Goal: Information Seeking & Learning: Find specific fact

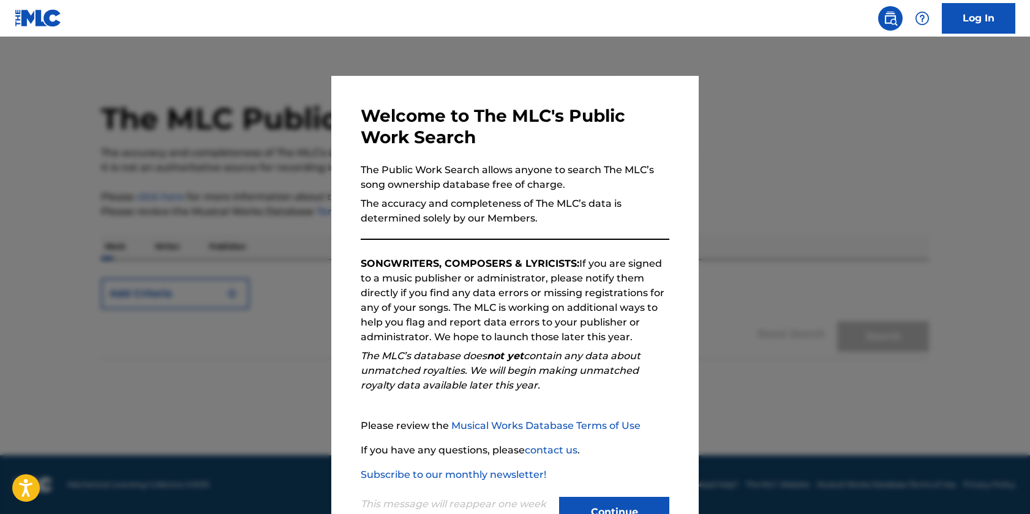
scroll to position [46, 0]
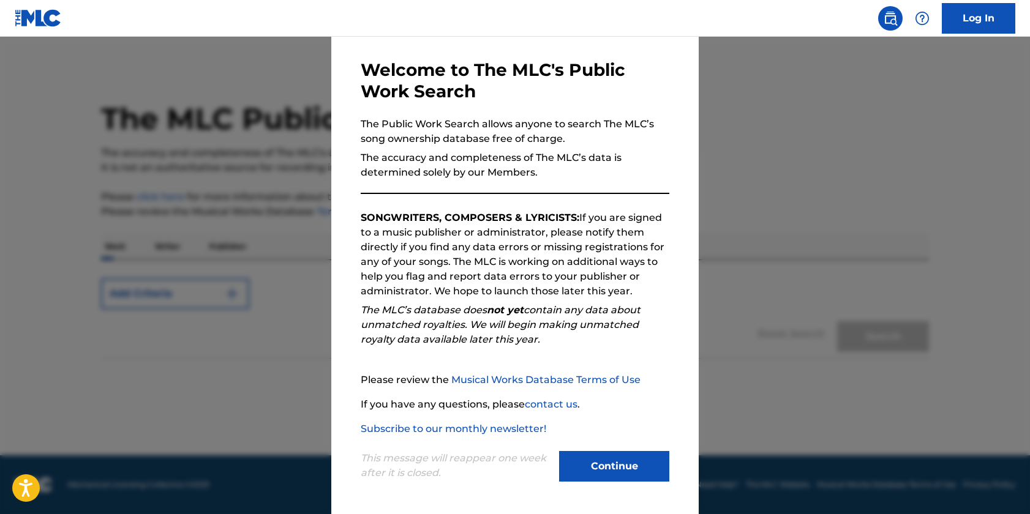
click at [619, 460] on button "Continue" at bounding box center [614, 466] width 110 height 31
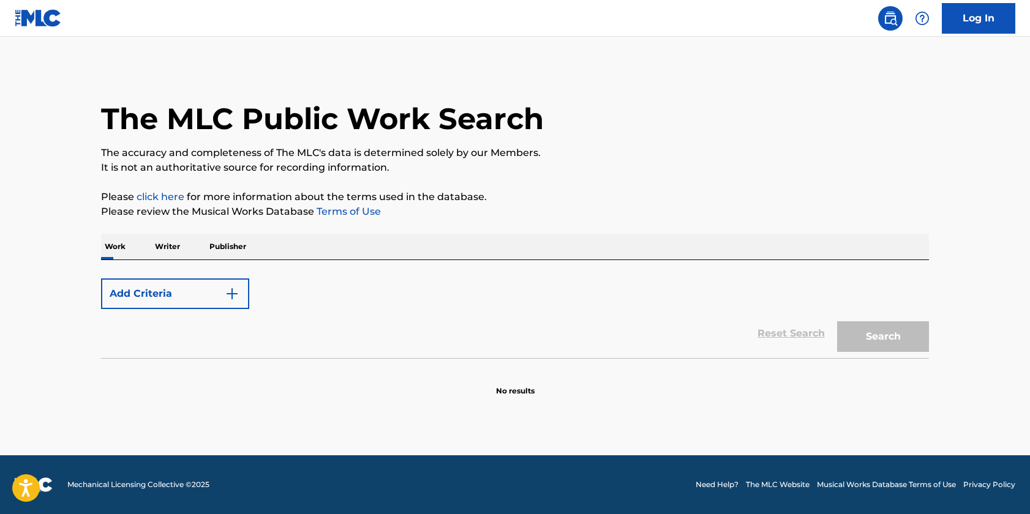
click at [171, 247] on p "Writer" at bounding box center [167, 247] width 32 height 26
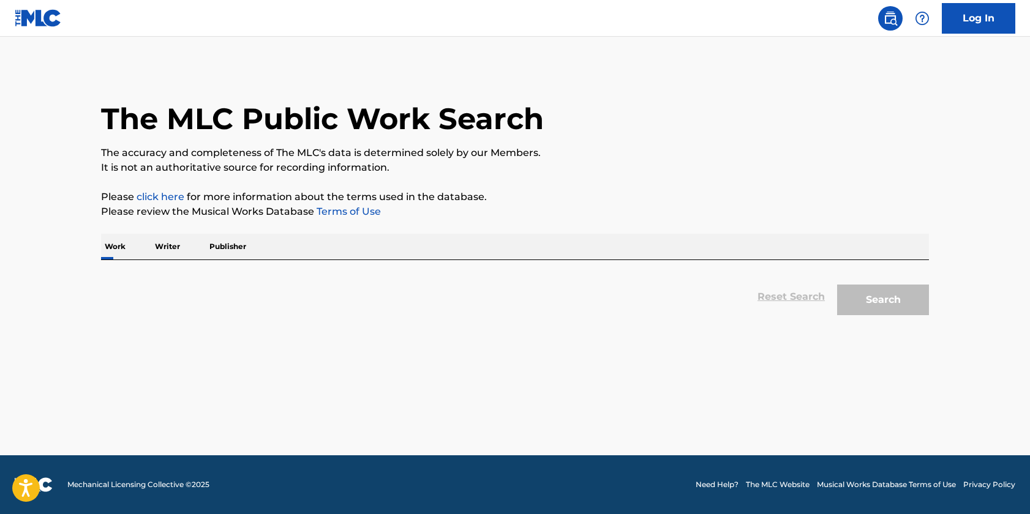
click at [226, 287] on div "Reset Search Search" at bounding box center [515, 296] width 828 height 49
click at [255, 253] on div "Work Writer Publisher" at bounding box center [515, 247] width 828 height 26
click at [801, 250] on div "Work Writer Publisher" at bounding box center [515, 247] width 828 height 26
drag, startPoint x: 316, startPoint y: 311, endPoint x: 303, endPoint y: 312, distance: 13.5
click at [309, 312] on div "Reset Search Search" at bounding box center [515, 296] width 828 height 49
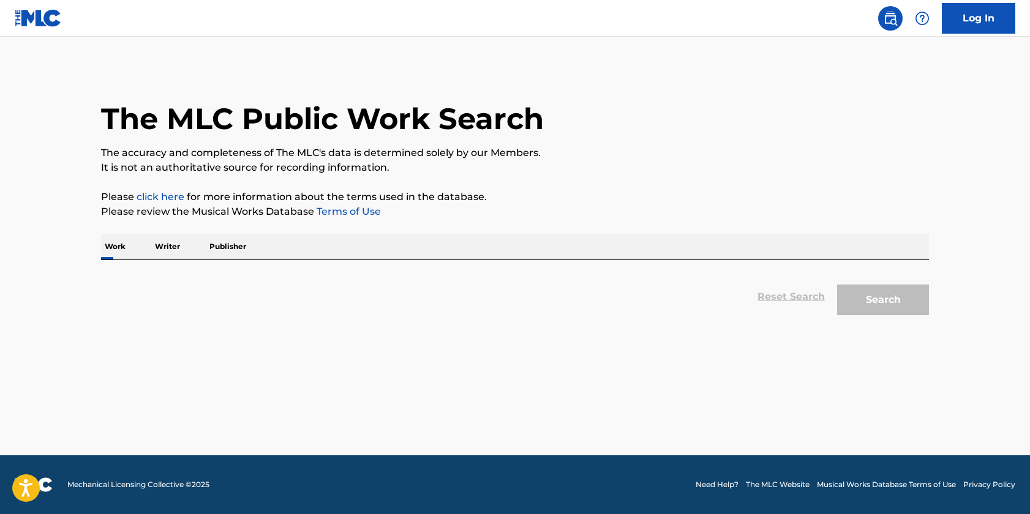
click at [157, 314] on div "Reset Search Search" at bounding box center [515, 296] width 828 height 49
click at [136, 303] on div "Reset Search Search" at bounding box center [515, 296] width 828 height 49
click at [174, 242] on p "Writer" at bounding box center [167, 247] width 32 height 26
click at [162, 246] on p "Writer" at bounding box center [167, 247] width 32 height 26
click at [896, 74] on div "The MLC Public Work Search" at bounding box center [515, 111] width 828 height 89
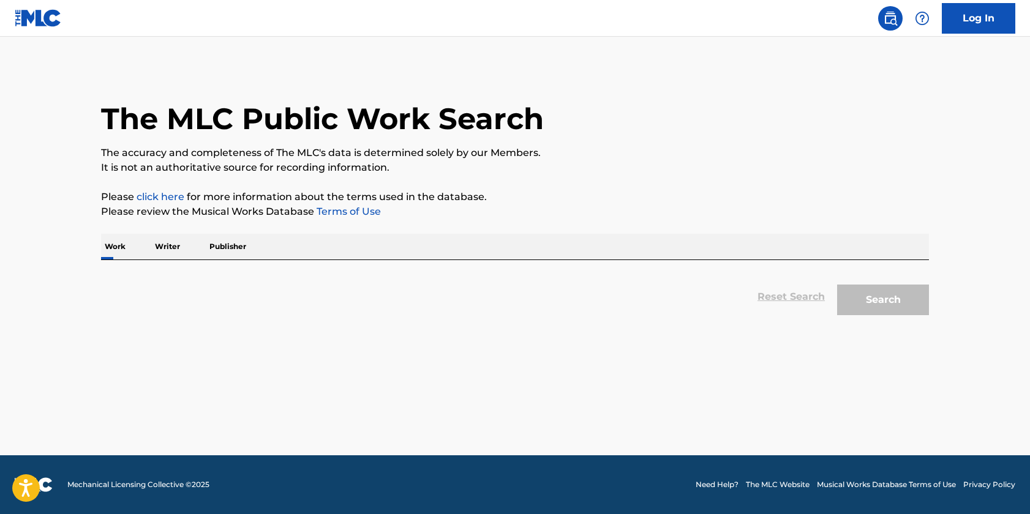
click at [169, 248] on p "Writer" at bounding box center [167, 247] width 32 height 26
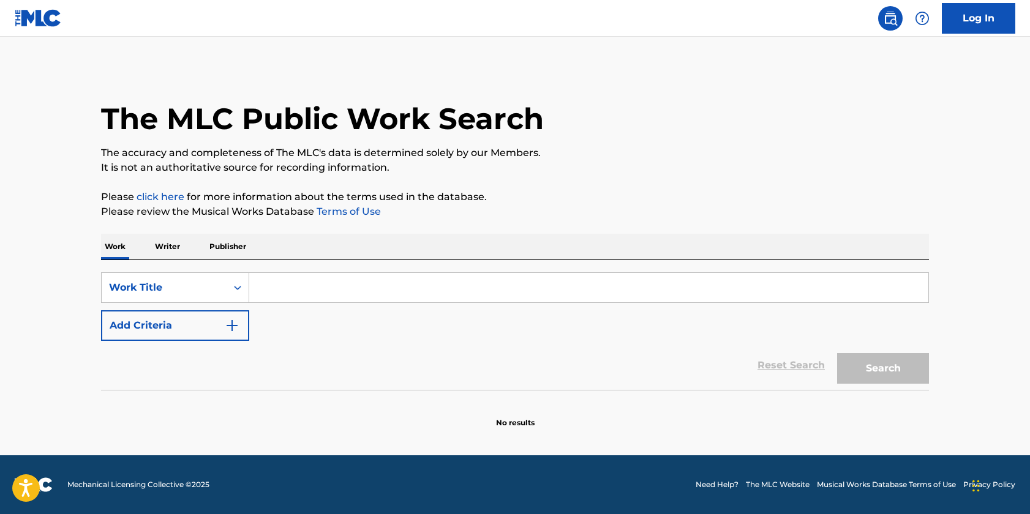
click at [177, 247] on p "Writer" at bounding box center [167, 247] width 32 height 26
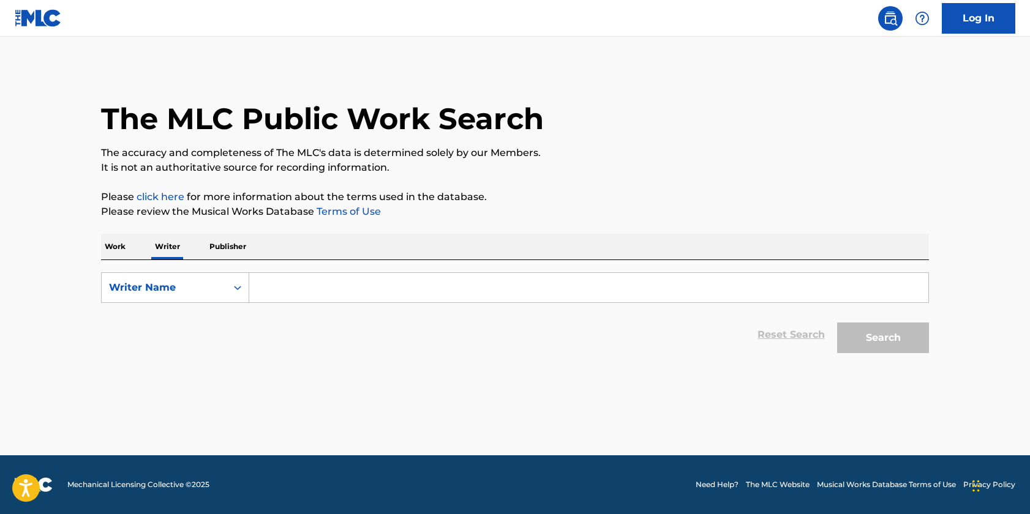
click at [288, 289] on input "Search Form" at bounding box center [588, 287] width 679 height 29
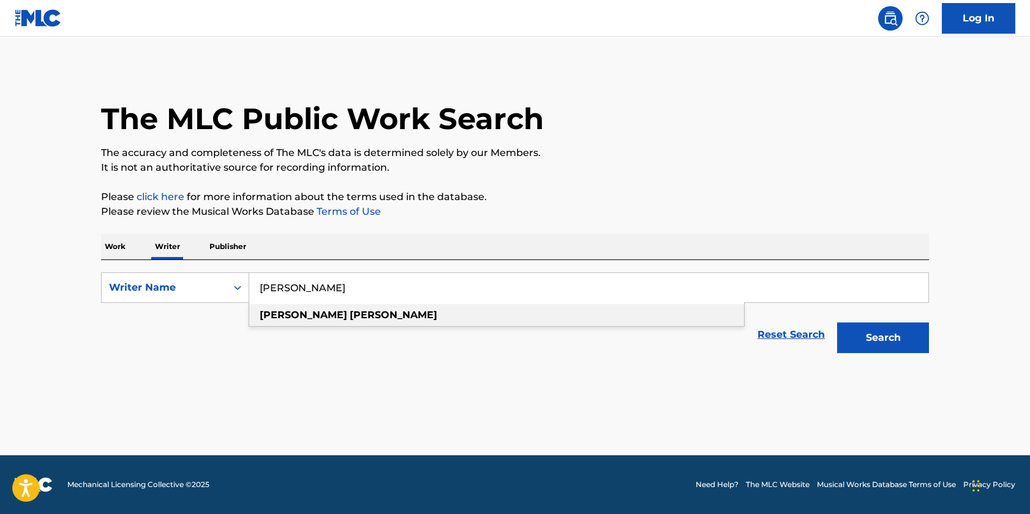
type input "[PERSON_NAME]"
click at [320, 312] on div "[PERSON_NAME]" at bounding box center [496, 315] width 495 height 22
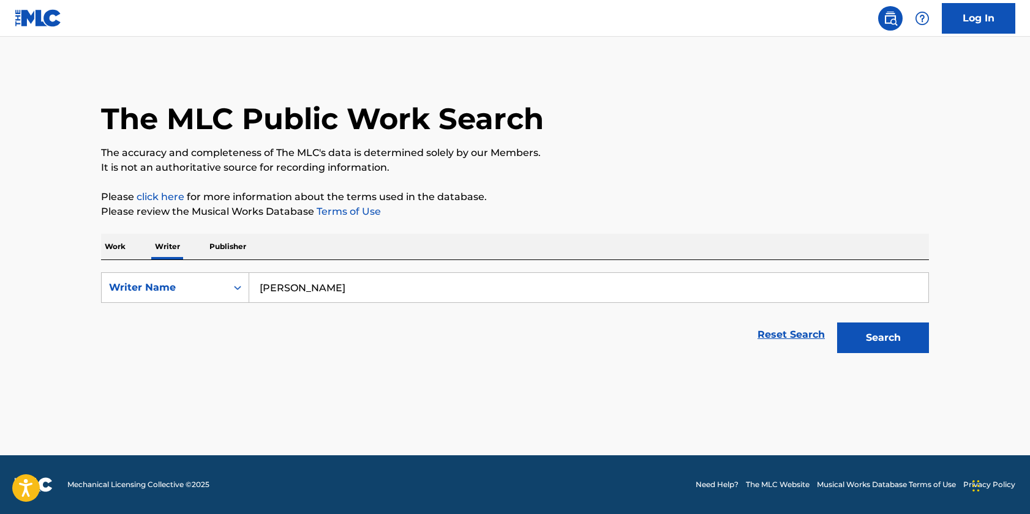
click at [892, 338] on button "Search" at bounding box center [883, 338] width 92 height 31
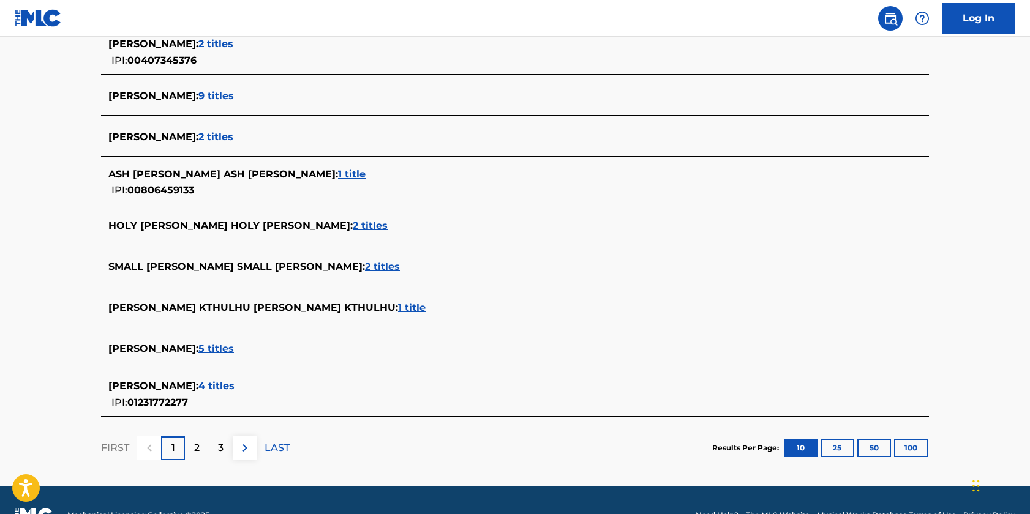
scroll to position [397, 0]
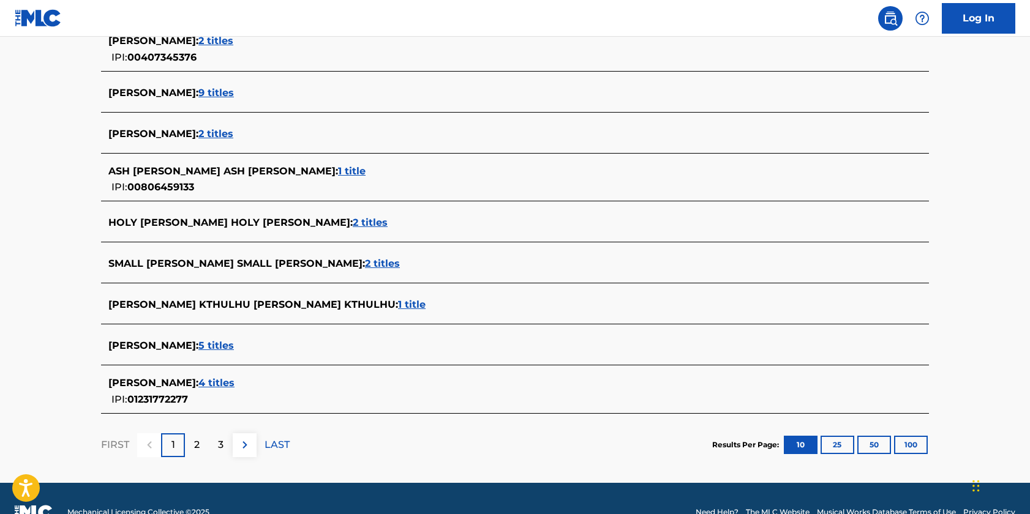
click at [207, 346] on span "5 titles" at bounding box center [216, 346] width 36 height 12
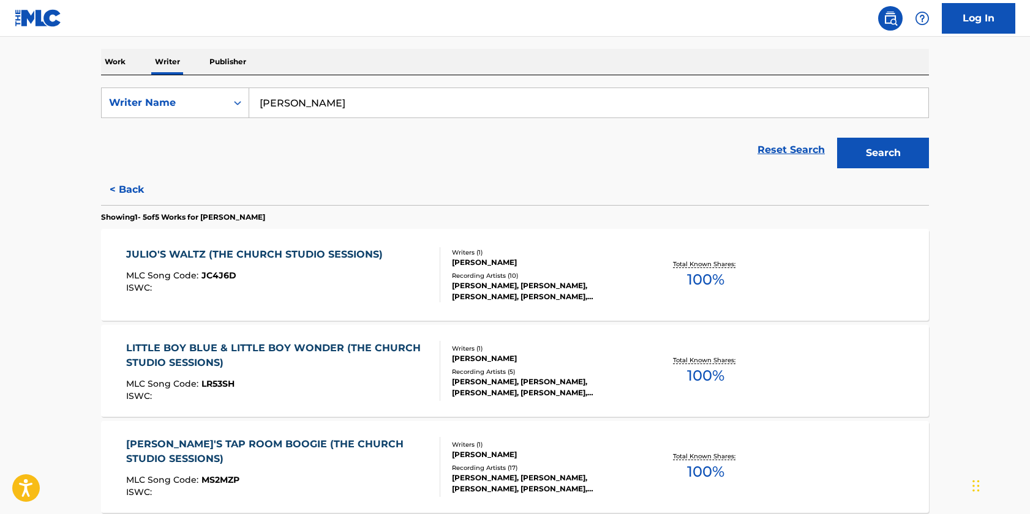
scroll to position [187, 0]
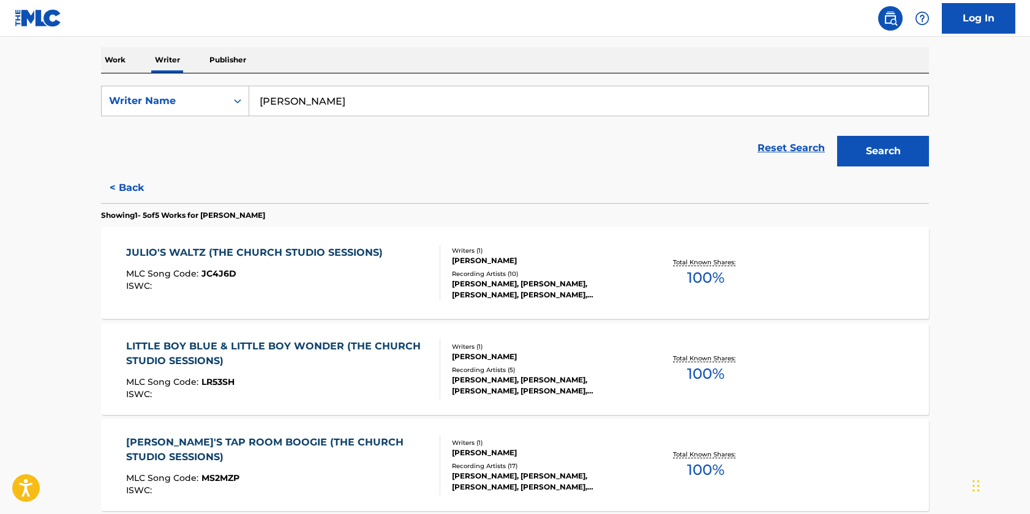
click at [119, 59] on p "Work" at bounding box center [115, 60] width 28 height 26
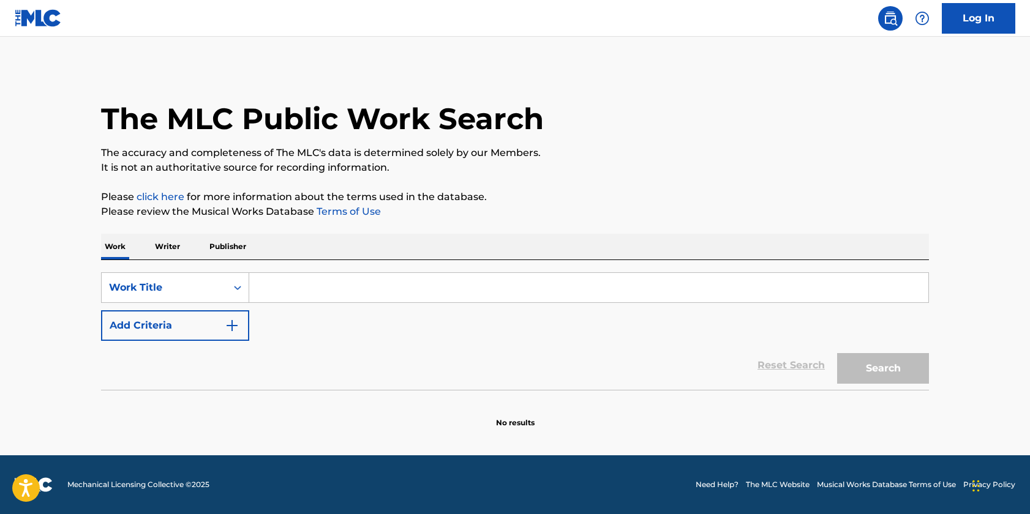
click at [221, 245] on p "Publisher" at bounding box center [228, 247] width 44 height 26
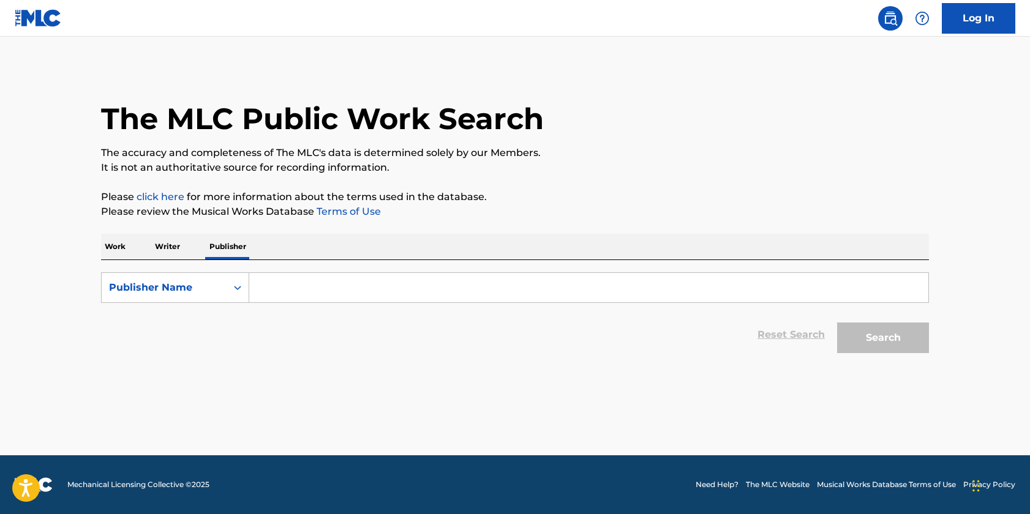
click at [291, 294] on input "Search Form" at bounding box center [588, 287] width 679 height 29
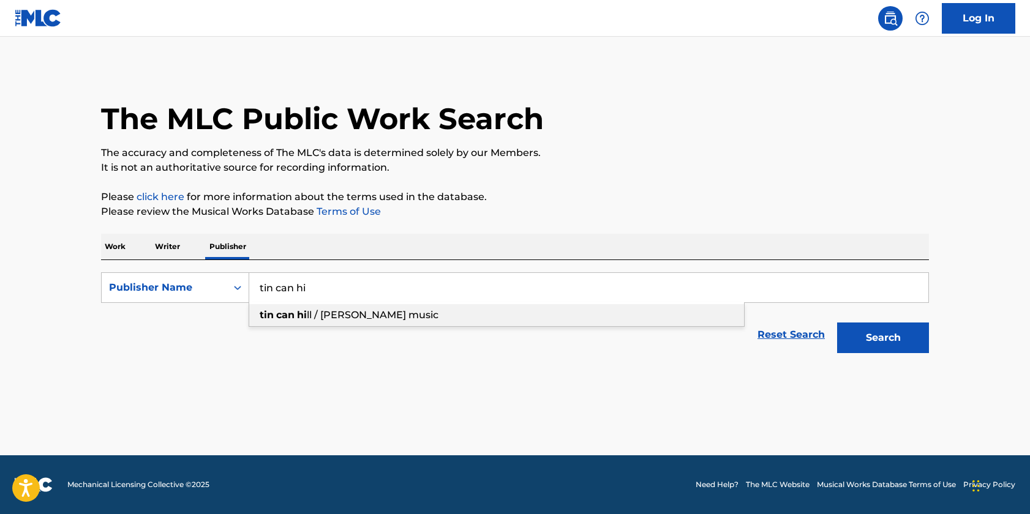
click at [289, 316] on strong "can" at bounding box center [285, 315] width 18 height 12
type input "tin can hill / [PERSON_NAME] music"
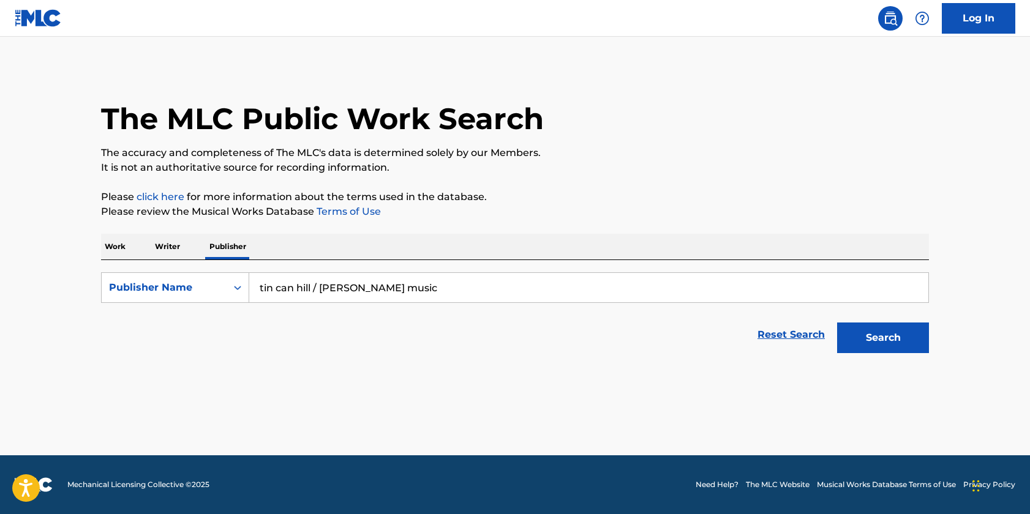
click at [847, 335] on button "Search" at bounding box center [883, 338] width 92 height 31
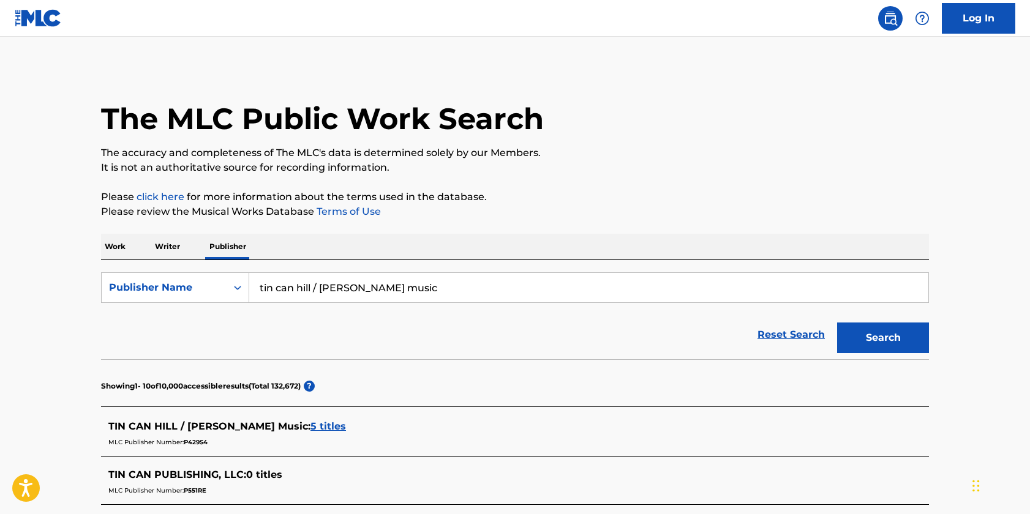
click at [29, 15] on img at bounding box center [38, 18] width 47 height 18
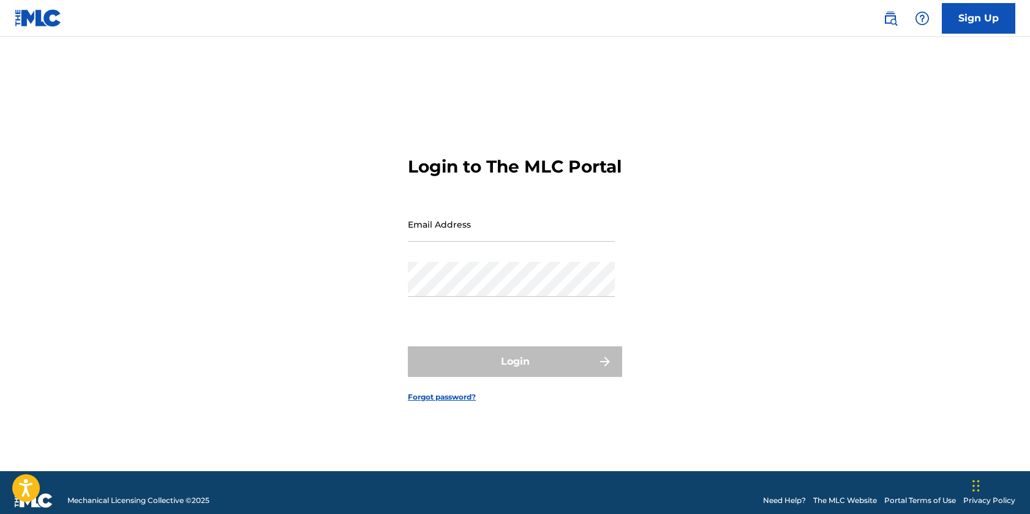
click at [963, 16] on link "Sign Up" at bounding box center [977, 18] width 73 height 31
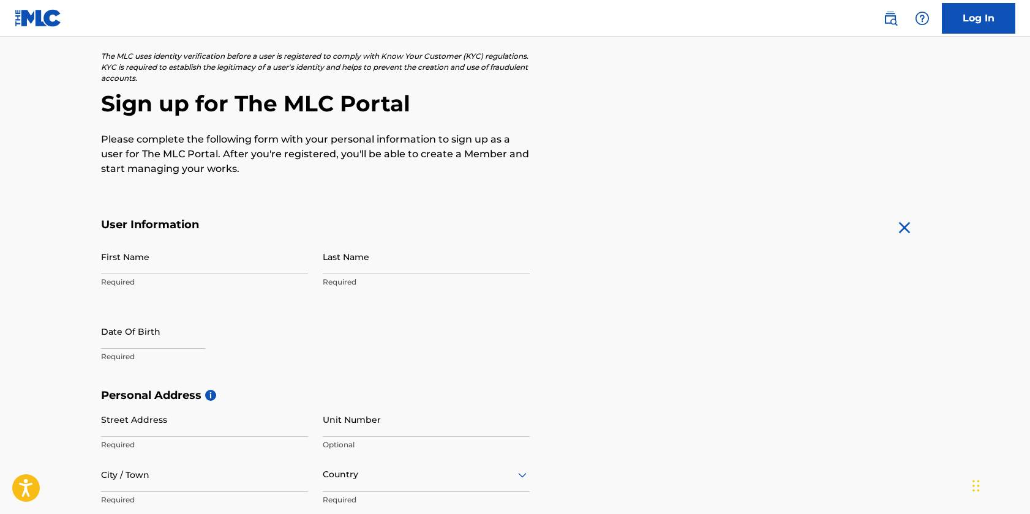
scroll to position [64, 0]
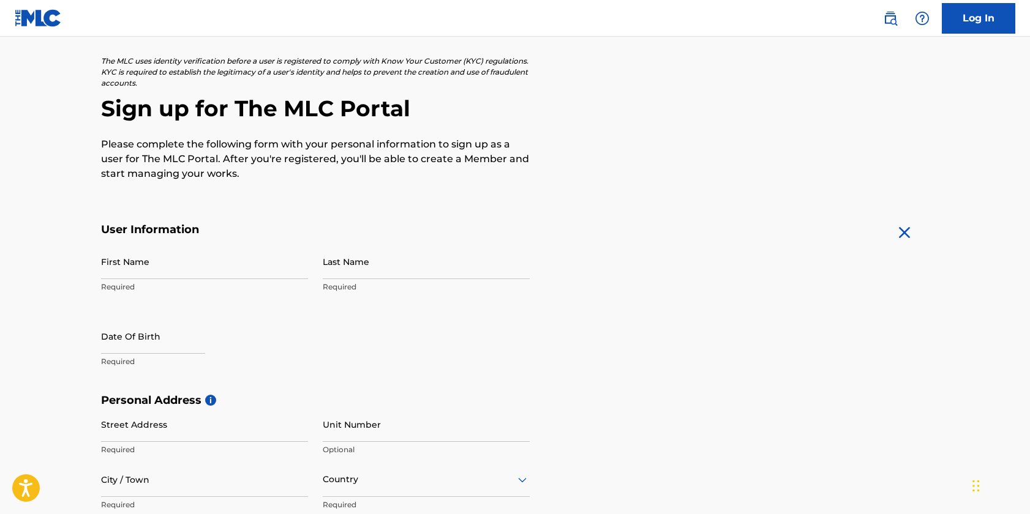
click at [212, 265] on input "First Name" at bounding box center [204, 261] width 207 height 35
